Goal: Task Accomplishment & Management: Manage account settings

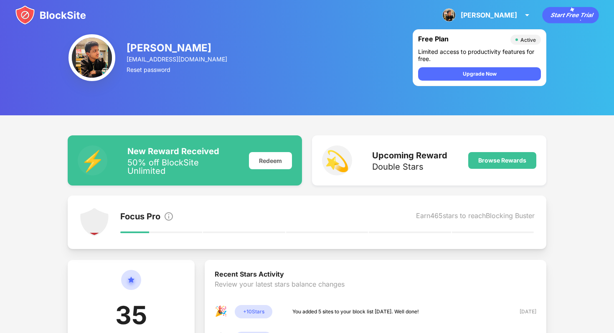
click at [73, 18] on img at bounding box center [50, 15] width 71 height 20
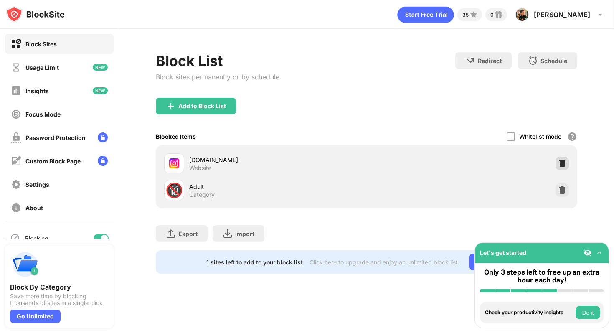
click at [563, 167] on div at bounding box center [561, 163] width 13 height 13
